Goal: Navigation & Orientation: Find specific page/section

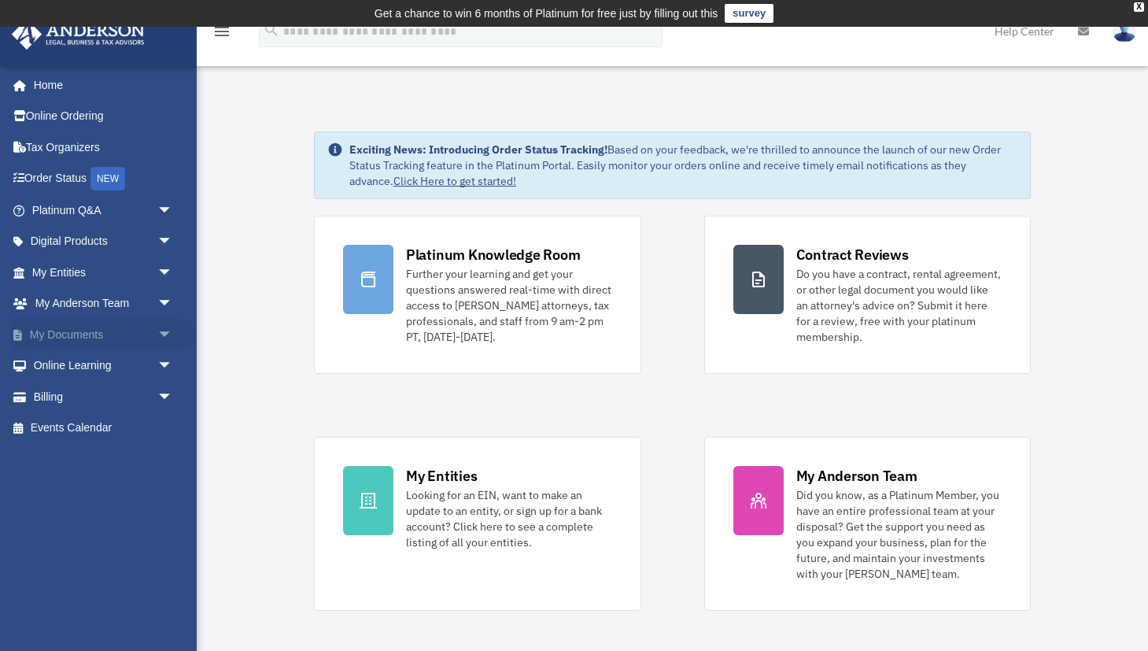
click at [118, 332] on link "My Documents arrow_drop_down" at bounding box center [104, 334] width 186 height 31
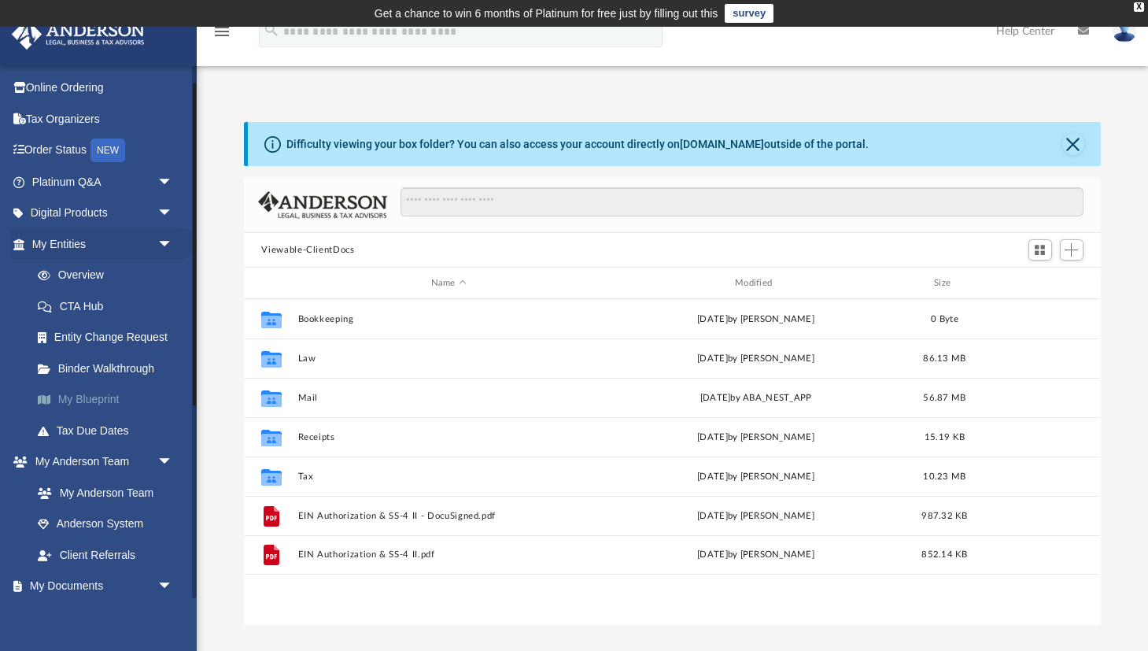
scroll to position [29, 0]
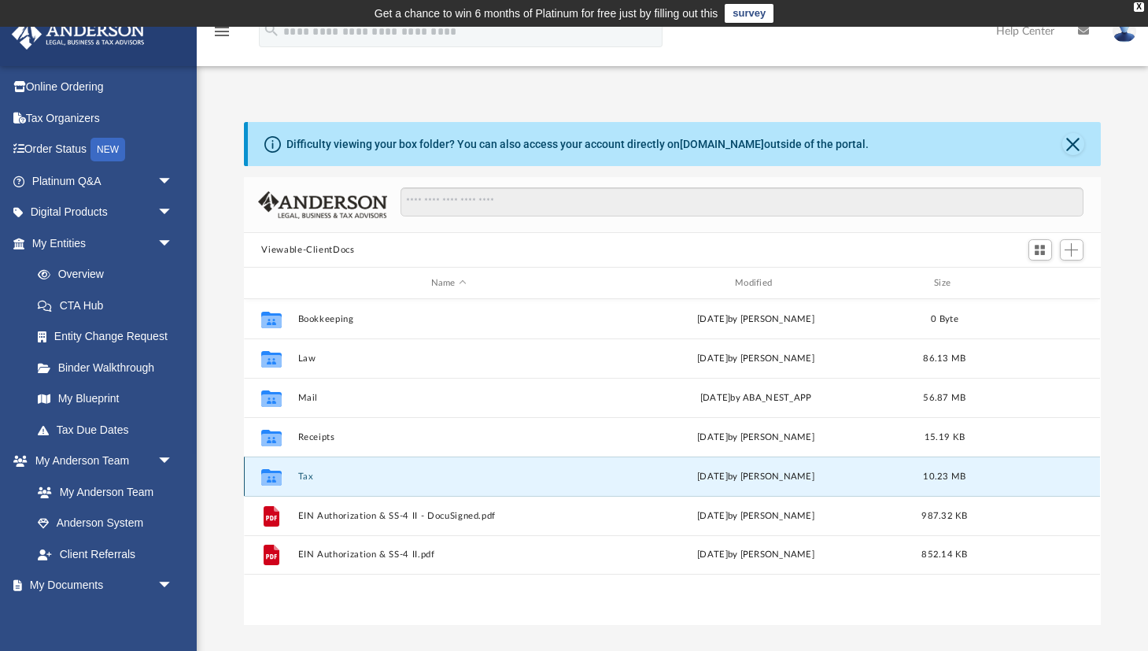
click at [301, 474] on button "Tax" at bounding box center [448, 476] width 301 height 10
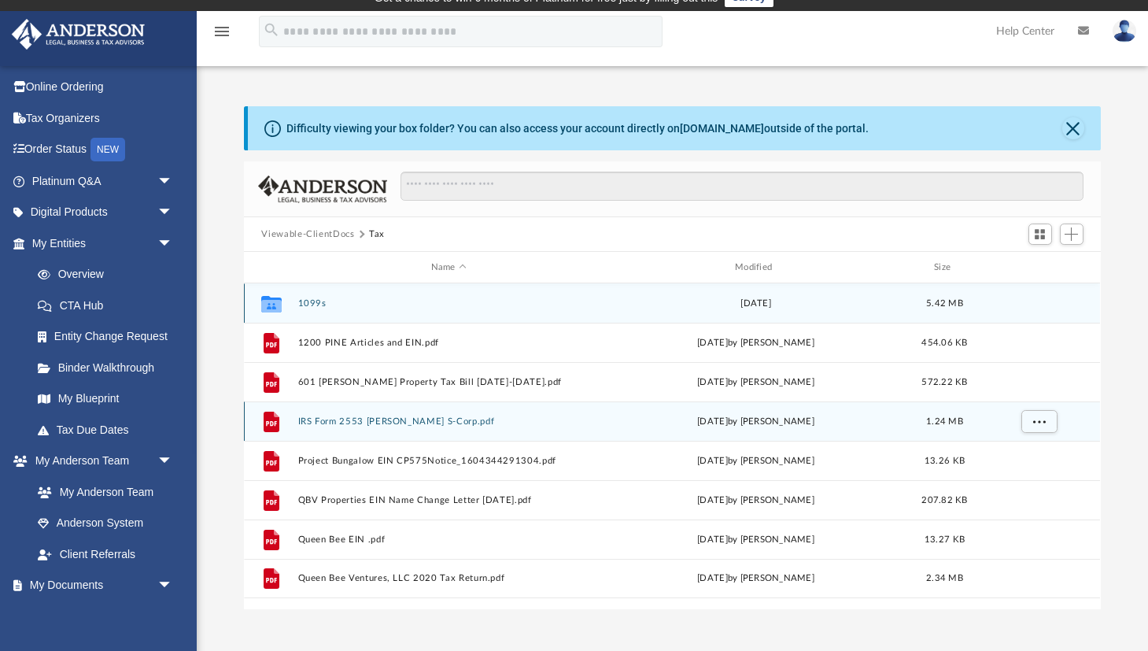
scroll to position [0, 0]
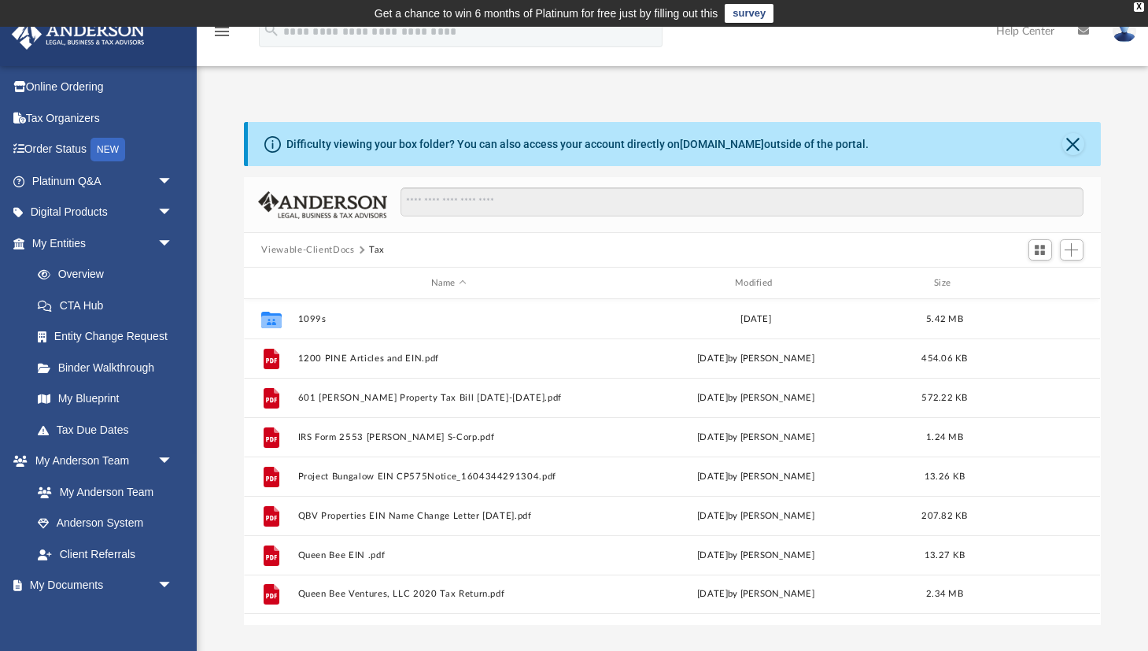
click at [323, 249] on button "Viewable-ClientDocs" at bounding box center [307, 250] width 93 height 14
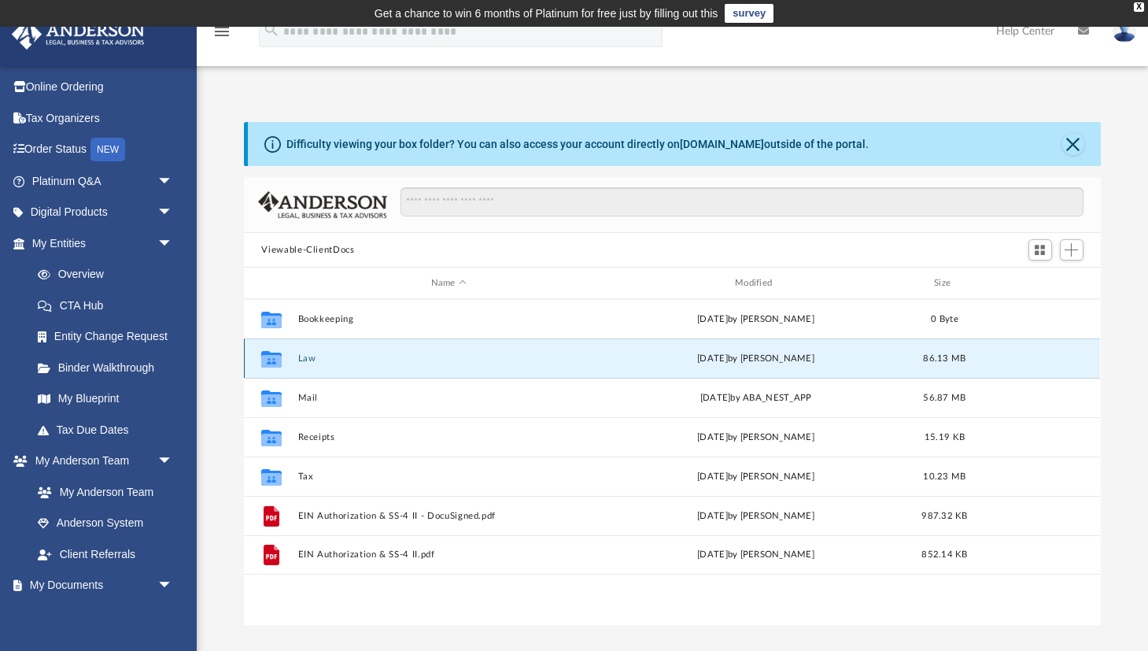
click at [304, 360] on button "Law" at bounding box center [448, 358] width 301 height 10
